Goal: Task Accomplishment & Management: Complete application form

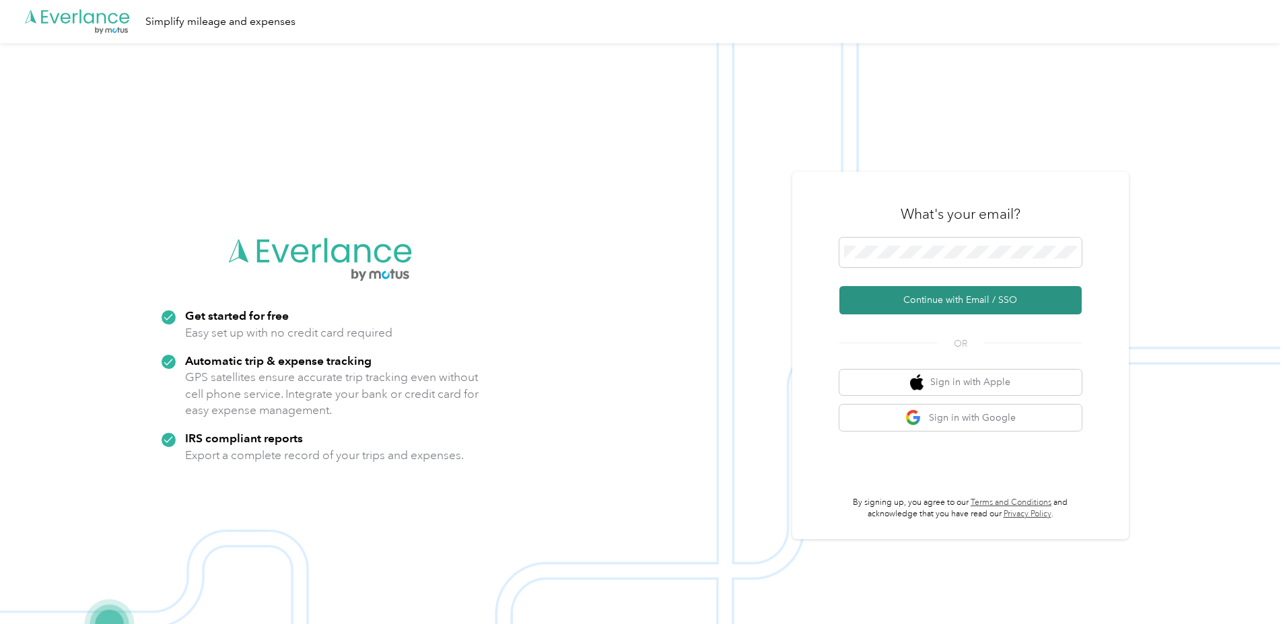
click at [943, 297] on button "Continue with Email / SSO" at bounding box center [960, 300] width 242 height 28
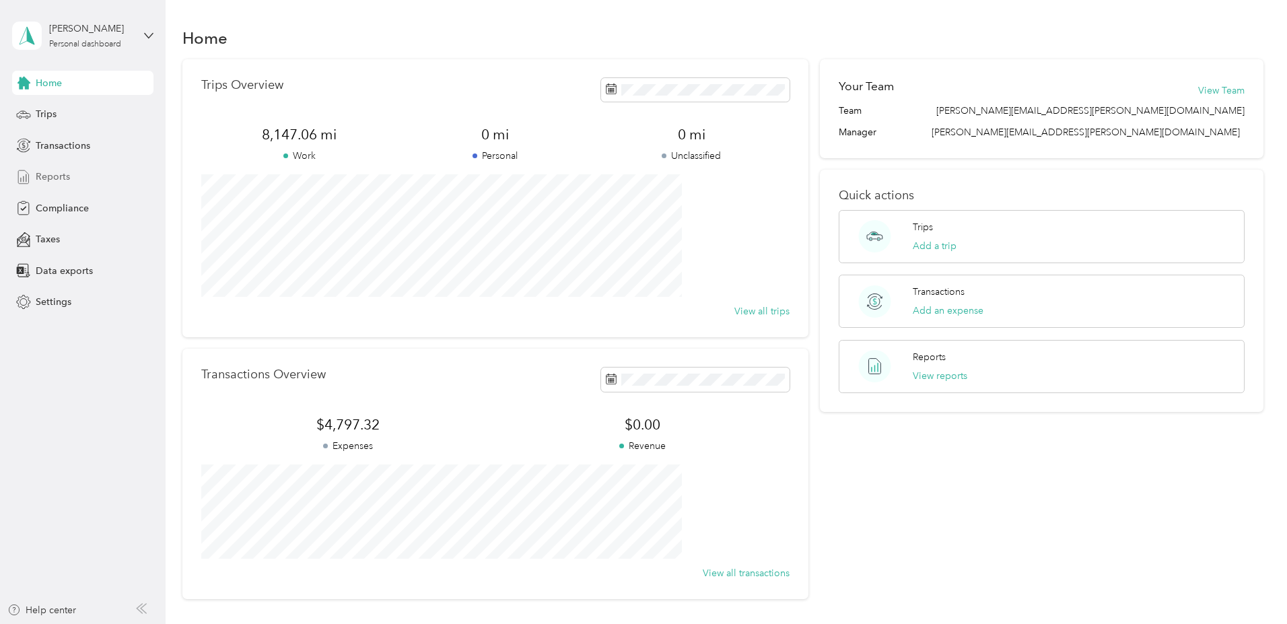
click at [59, 172] on span "Reports" at bounding box center [53, 177] width 34 height 14
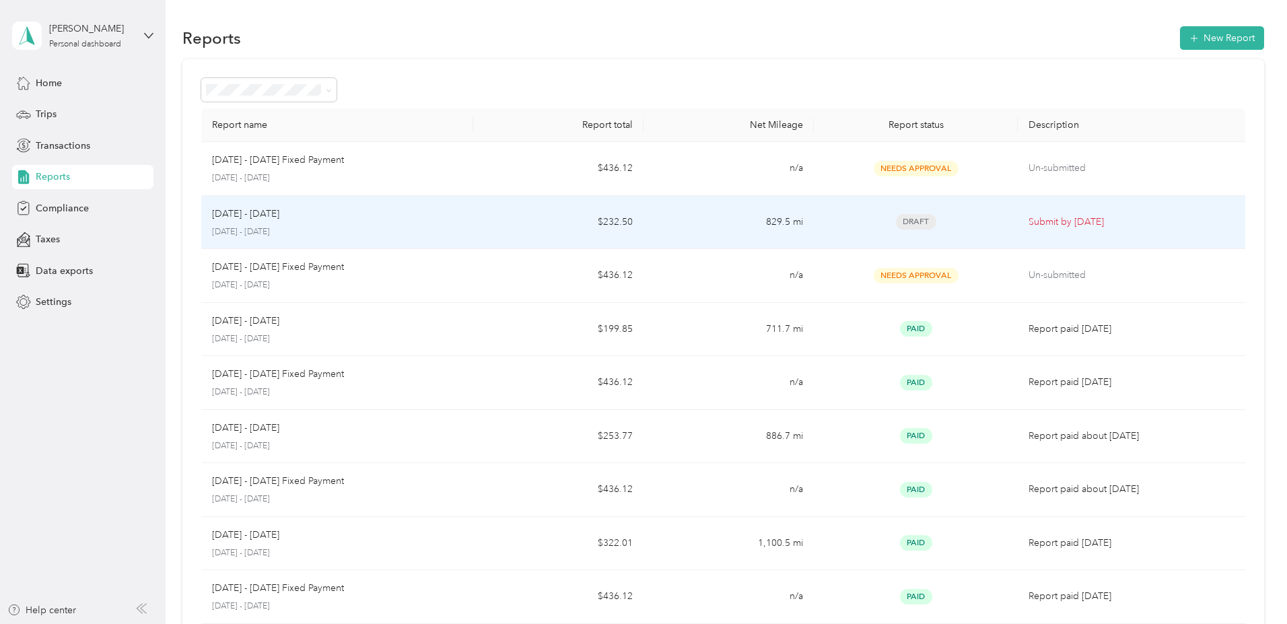
click at [1028, 218] on p "Submit by Oct. 4, 2025" at bounding box center [1130, 222] width 205 height 15
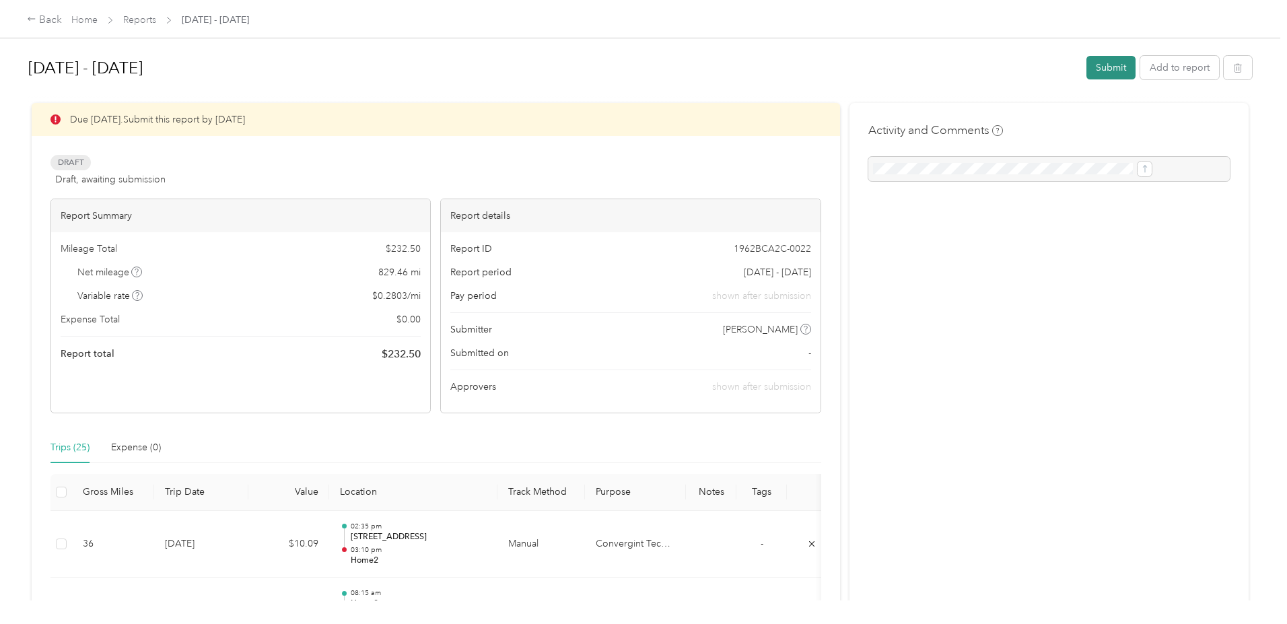
click at [1086, 68] on button "Submit" at bounding box center [1110, 68] width 49 height 24
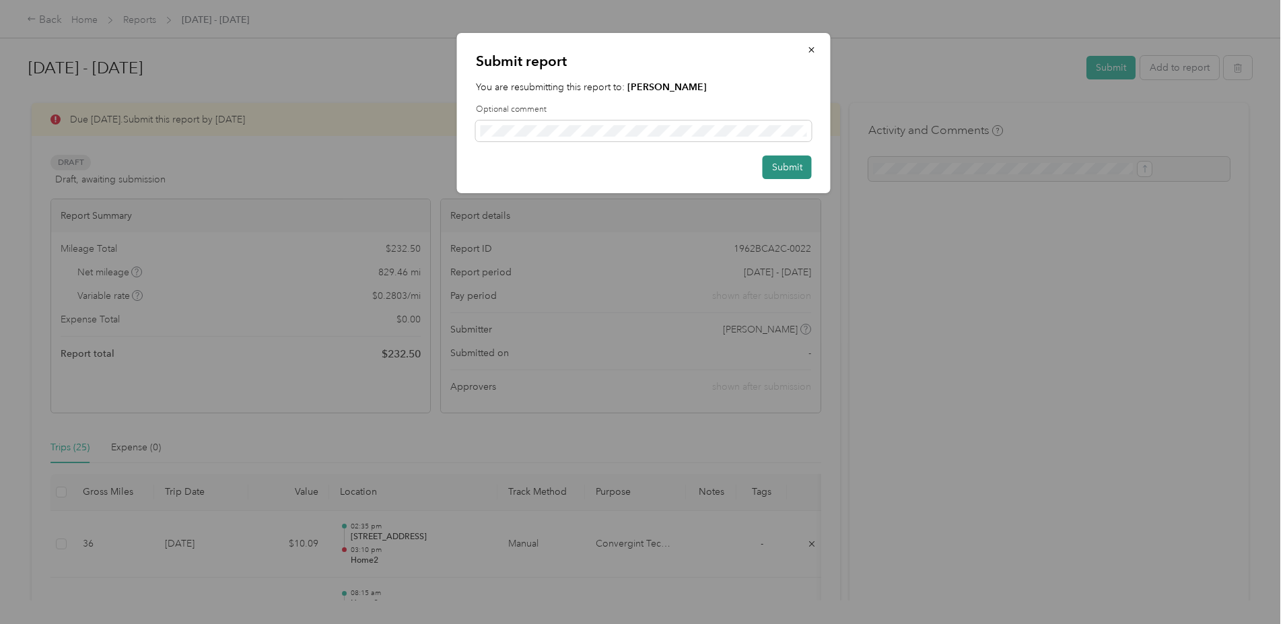
click at [790, 167] on button "Submit" at bounding box center [786, 167] width 49 height 24
